Goal: Transaction & Acquisition: Subscribe to service/newsletter

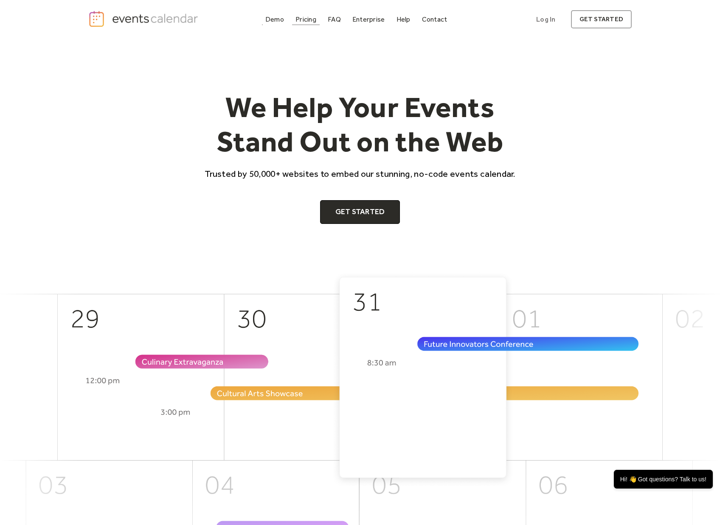
click at [303, 17] on div "Pricing" at bounding box center [305, 19] width 21 height 5
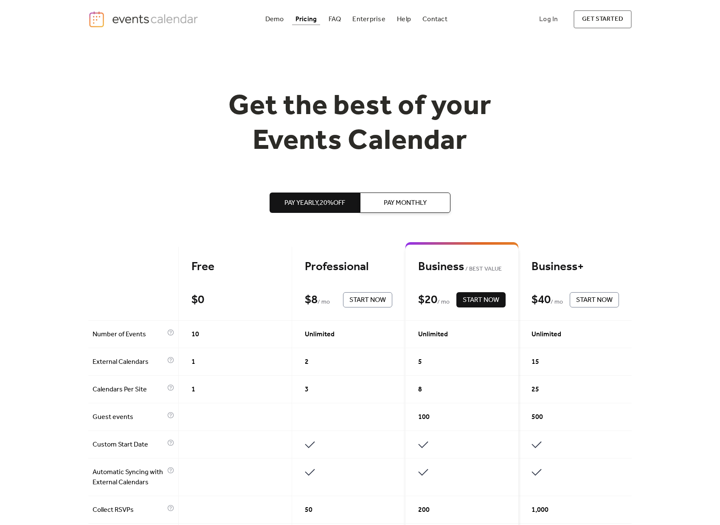
click at [412, 208] on span "Pay Monthly" at bounding box center [405, 203] width 43 height 10
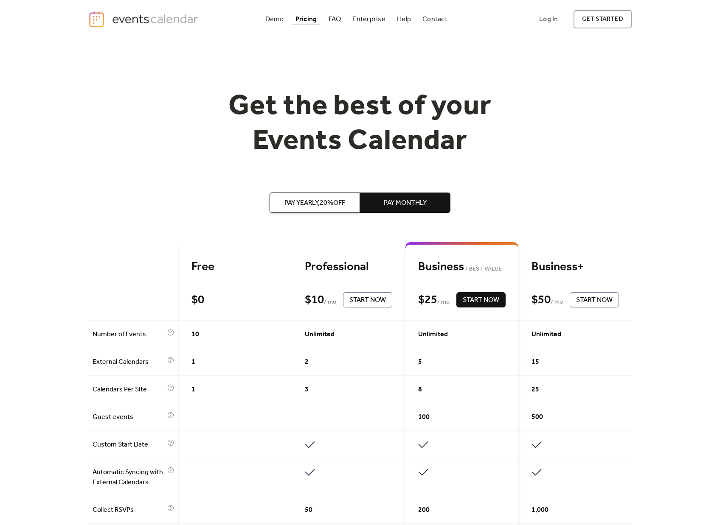
click at [311, 199] on span "Pay Yearly, 20% off" at bounding box center [314, 203] width 61 height 10
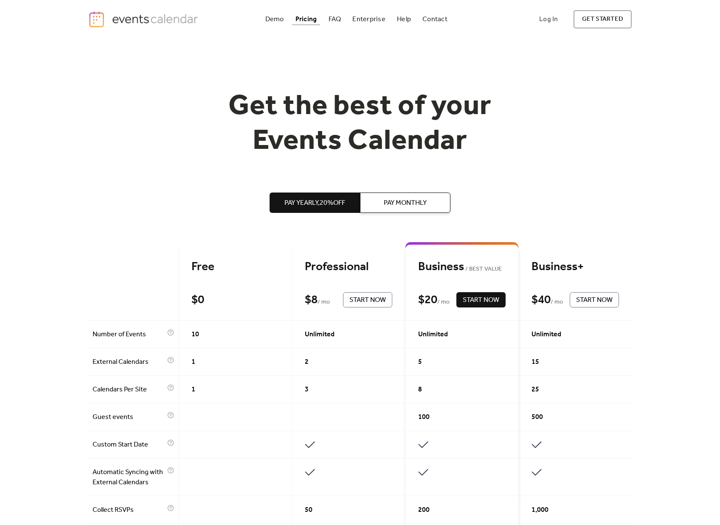
click at [390, 199] on span "Pay Monthly" at bounding box center [405, 203] width 43 height 10
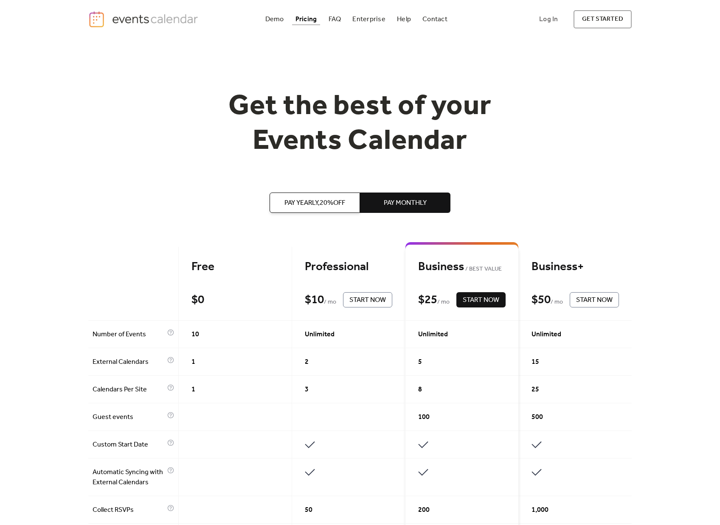
click at [314, 202] on span "Pay Yearly, 20% off" at bounding box center [314, 203] width 61 height 10
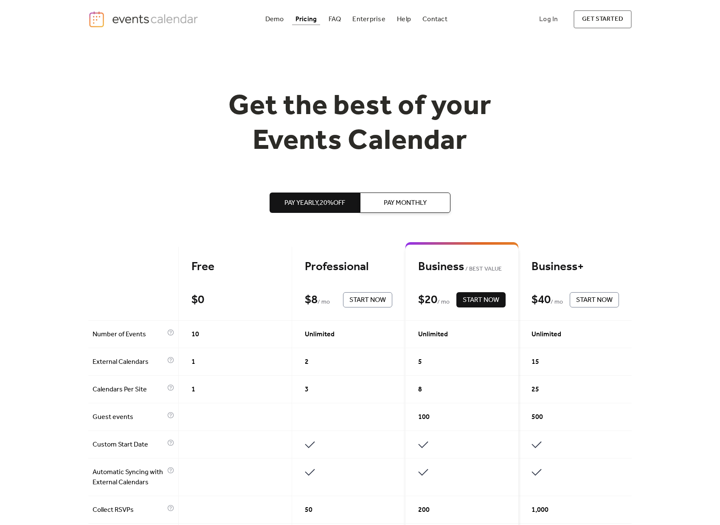
click at [384, 202] on button "Pay Monthly" at bounding box center [405, 203] width 90 height 20
